Goal: Task Accomplishment & Management: Manage account settings

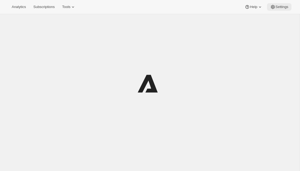
click at [276, 6] on span "Settings" at bounding box center [282, 7] width 13 height 4
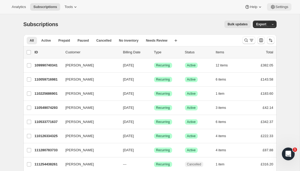
click at [276, 7] on span "Settings" at bounding box center [282, 7] width 13 height 4
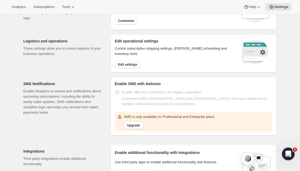
scroll to position [43, 0]
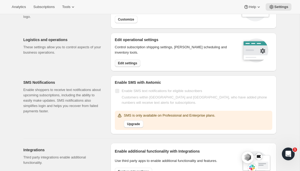
click at [136, 61] on span "Edit settings" at bounding box center [127, 63] width 19 height 4
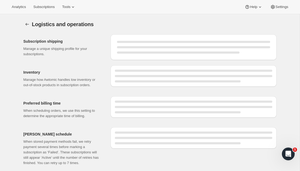
select select "DAY"
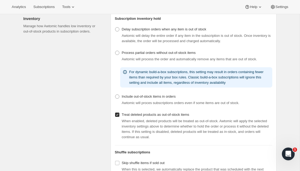
scroll to position [110, 0]
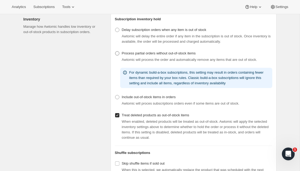
click at [117, 55] on span at bounding box center [117, 53] width 4 height 4
click at [115, 51] on input "Process partial orders without out-of-stock items" at bounding box center [115, 51] width 0 height 0
radio input "true"
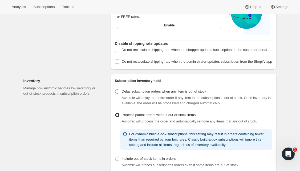
scroll to position [0, 0]
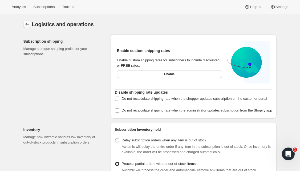
click at [27, 25] on icon "Settings" at bounding box center [27, 24] width 5 height 5
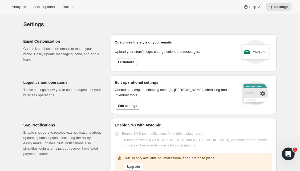
scroll to position [7, 0]
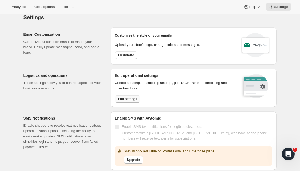
click at [124, 99] on span "Edit settings" at bounding box center [127, 99] width 19 height 4
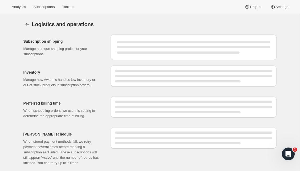
select select "DAY"
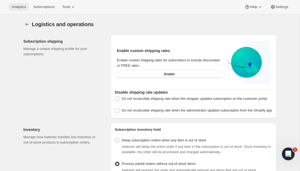
click at [21, 8] on span "Analytics" at bounding box center [19, 7] width 14 height 4
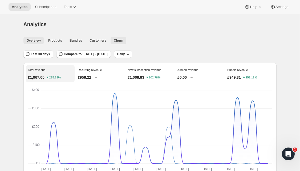
click at [118, 40] on span "Churn" at bounding box center [118, 40] width 9 height 4
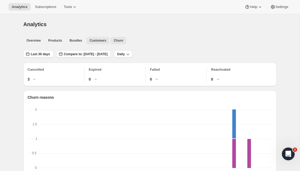
click at [102, 39] on span "Customers" at bounding box center [98, 40] width 17 height 4
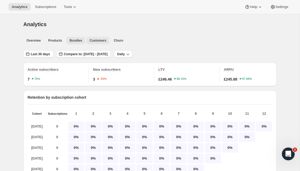
click at [74, 41] on span "Bundles" at bounding box center [76, 40] width 13 height 4
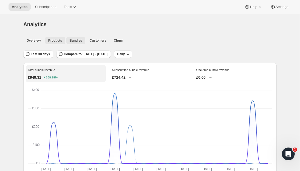
click at [57, 39] on span "Products" at bounding box center [55, 40] width 14 height 4
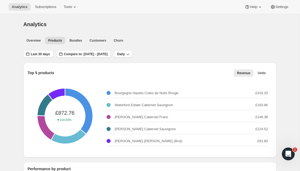
click at [165, 31] on div "Analytics. This page is ready Analytics" at bounding box center [149, 24] width 253 height 20
click at [242, 33] on div "Analytics. This page is ready Analytics" at bounding box center [149, 24] width 253 height 20
